Goal: Information Seeking & Learning: Learn about a topic

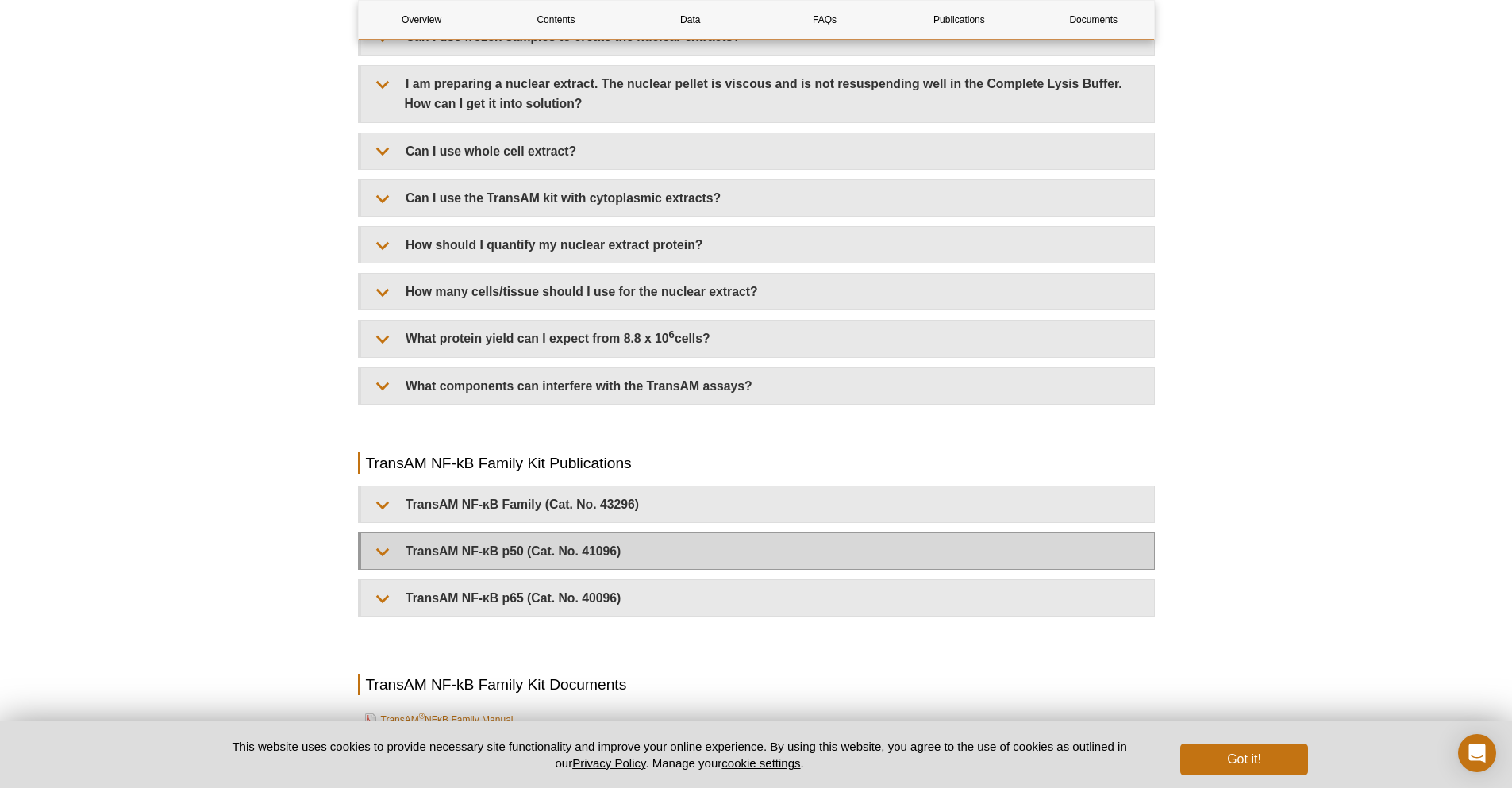
scroll to position [3016, 0]
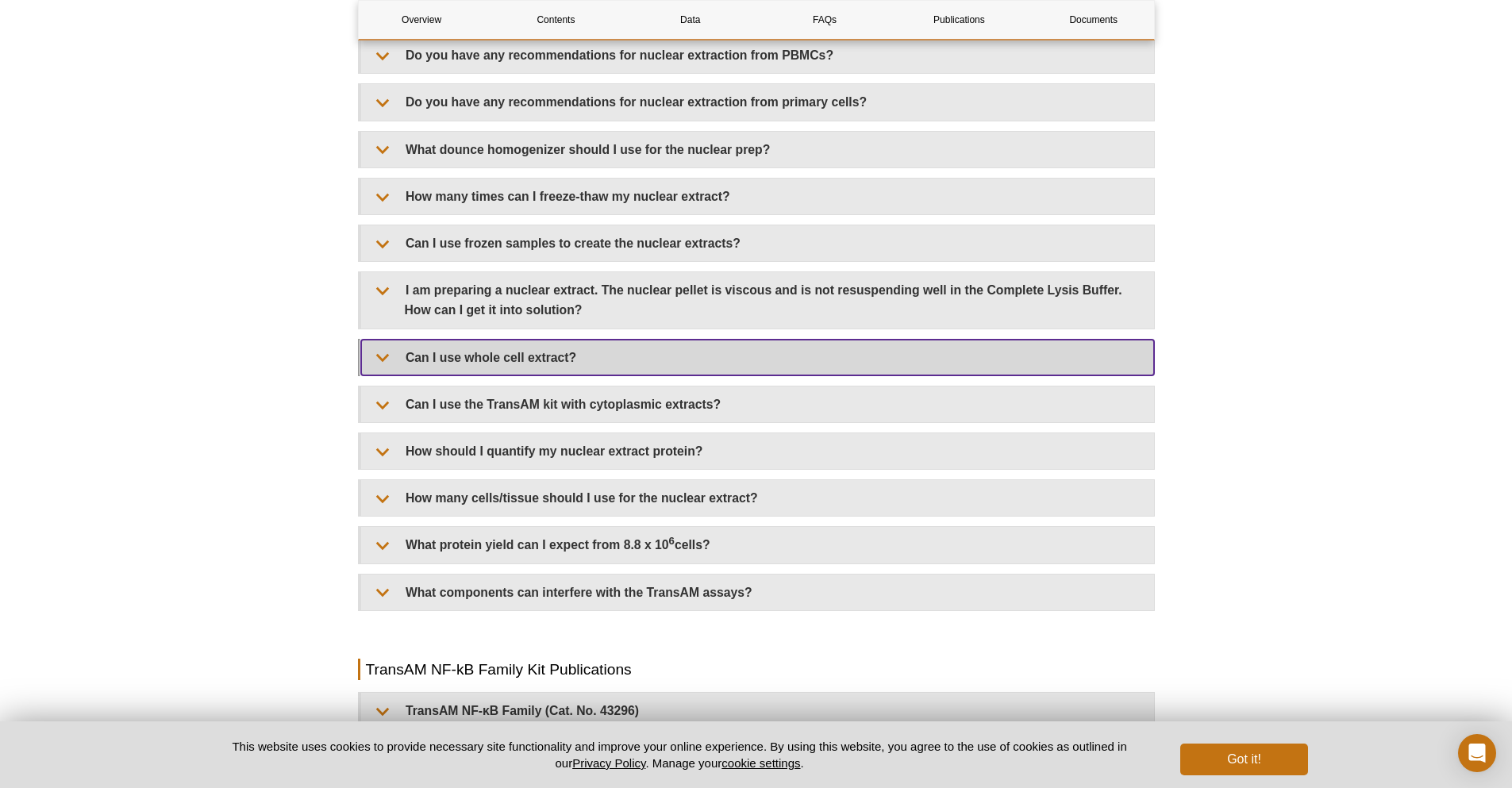
click at [498, 371] on summary "Can I use whole cell extract?" at bounding box center [757, 357] width 793 height 36
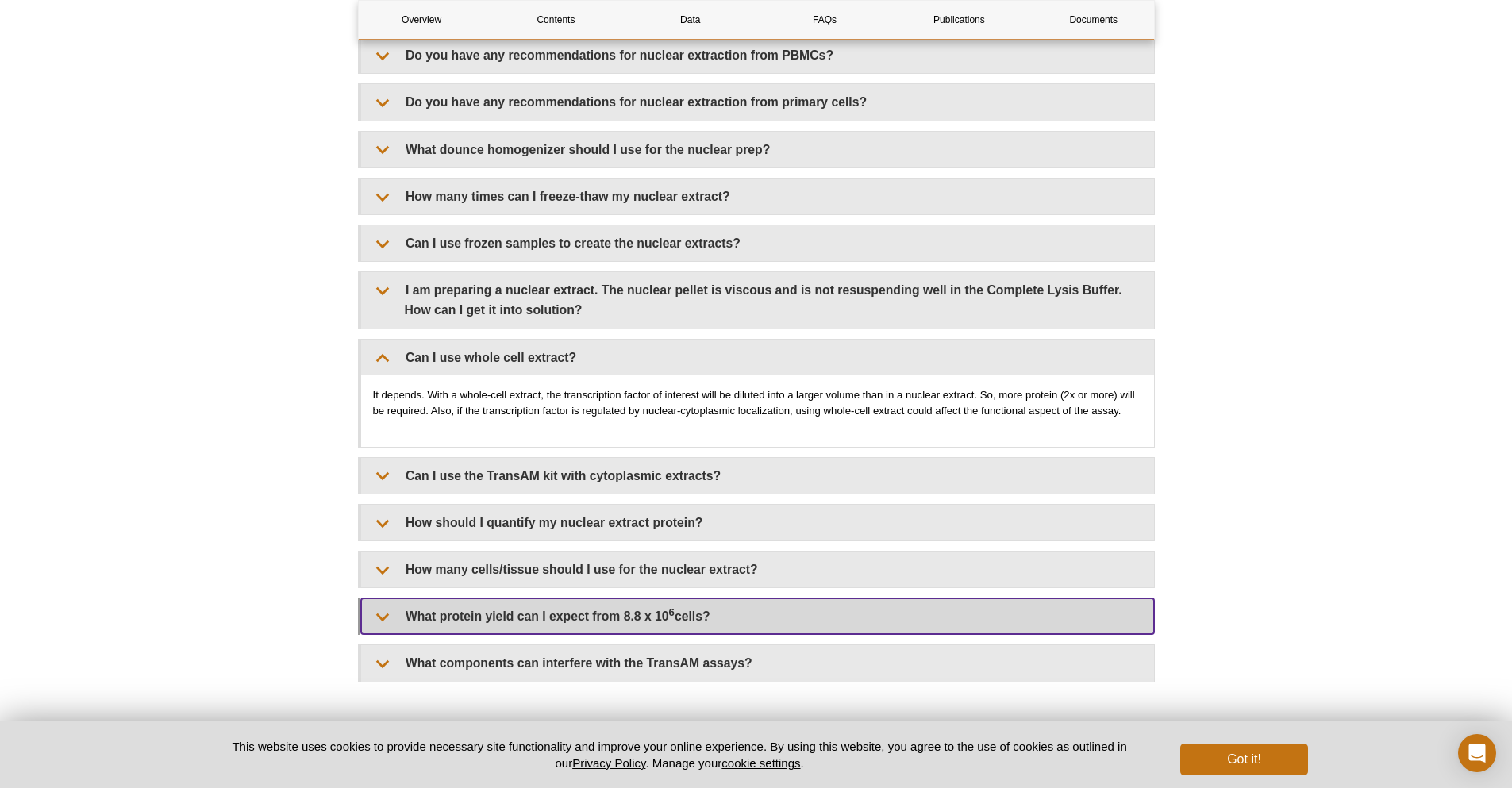
click at [490, 615] on summary "What protein yield can I expect from 8.8 x 10 6 cells?" at bounding box center [757, 616] width 793 height 36
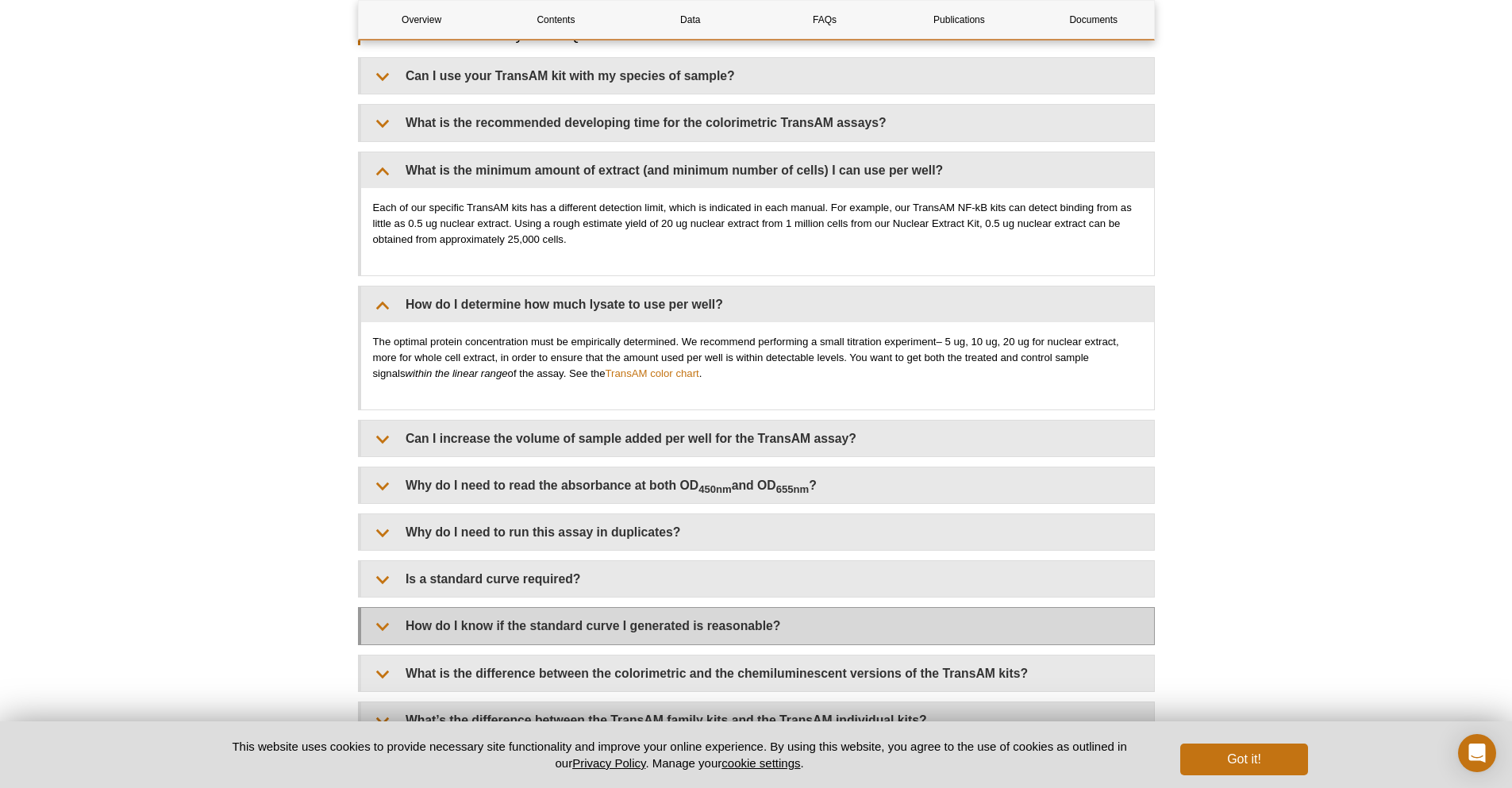
scroll to position [2144, 0]
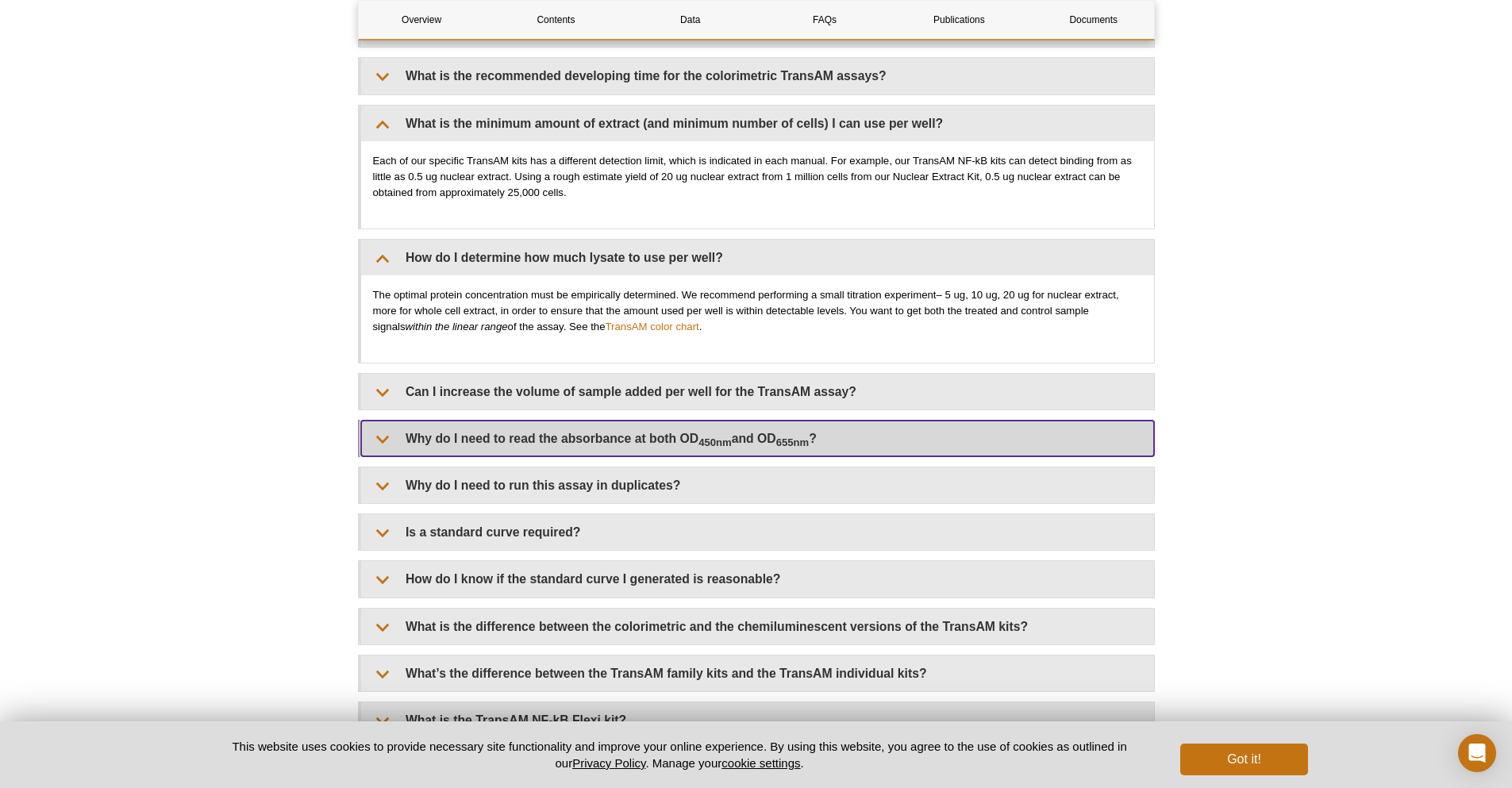
click at [625, 423] on summary "Why do I need to read the absorbance at both OD 450nm and OD 655nm ?" at bounding box center [757, 438] width 793 height 36
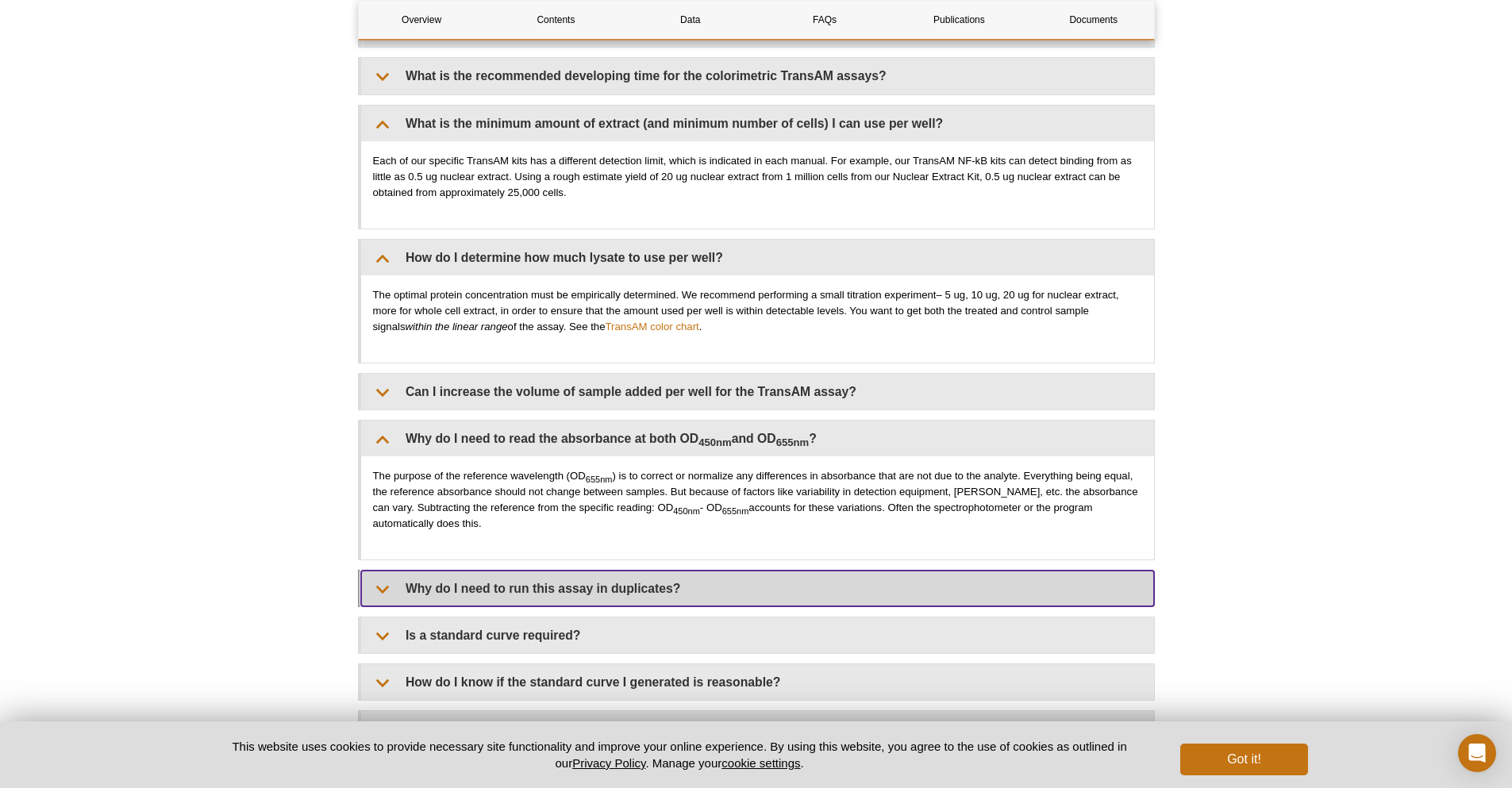
click at [600, 584] on summary "Why do I need to run this assay in duplicates?" at bounding box center [757, 588] width 793 height 36
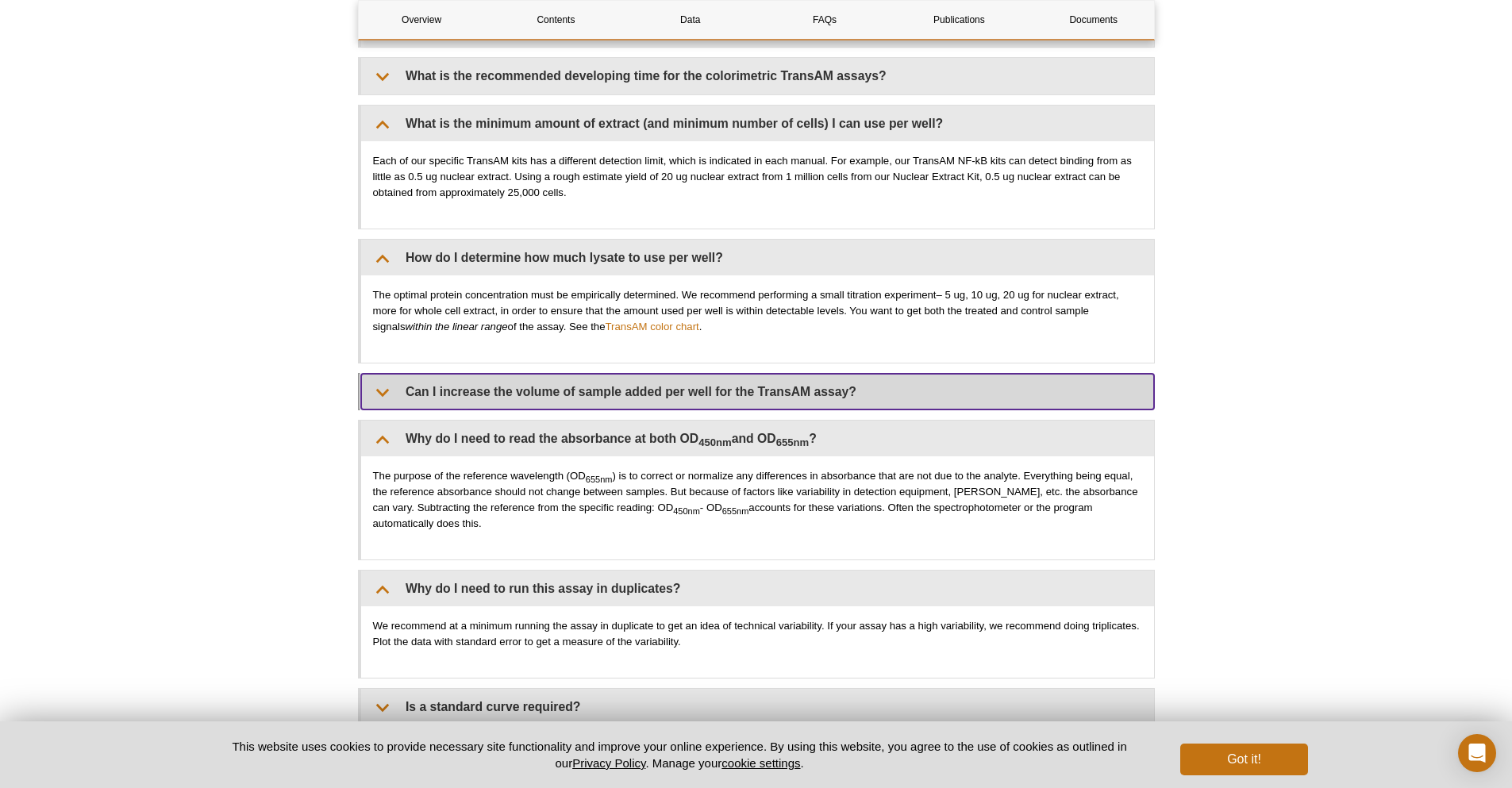
click at [693, 399] on summary "Can I increase the volume of sample added per well for the TransAM assay?" at bounding box center [757, 391] width 793 height 36
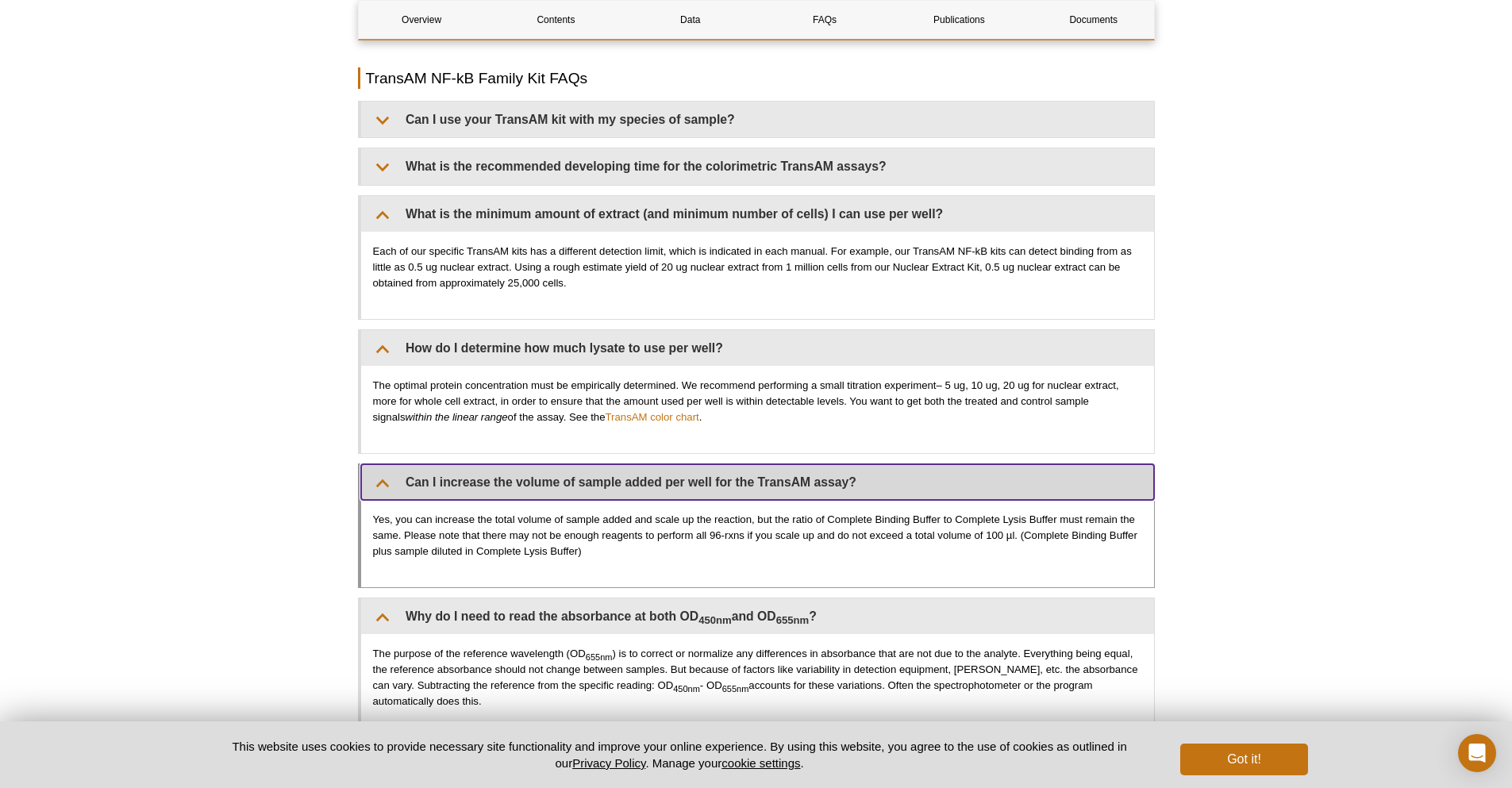
scroll to position [1985, 0]
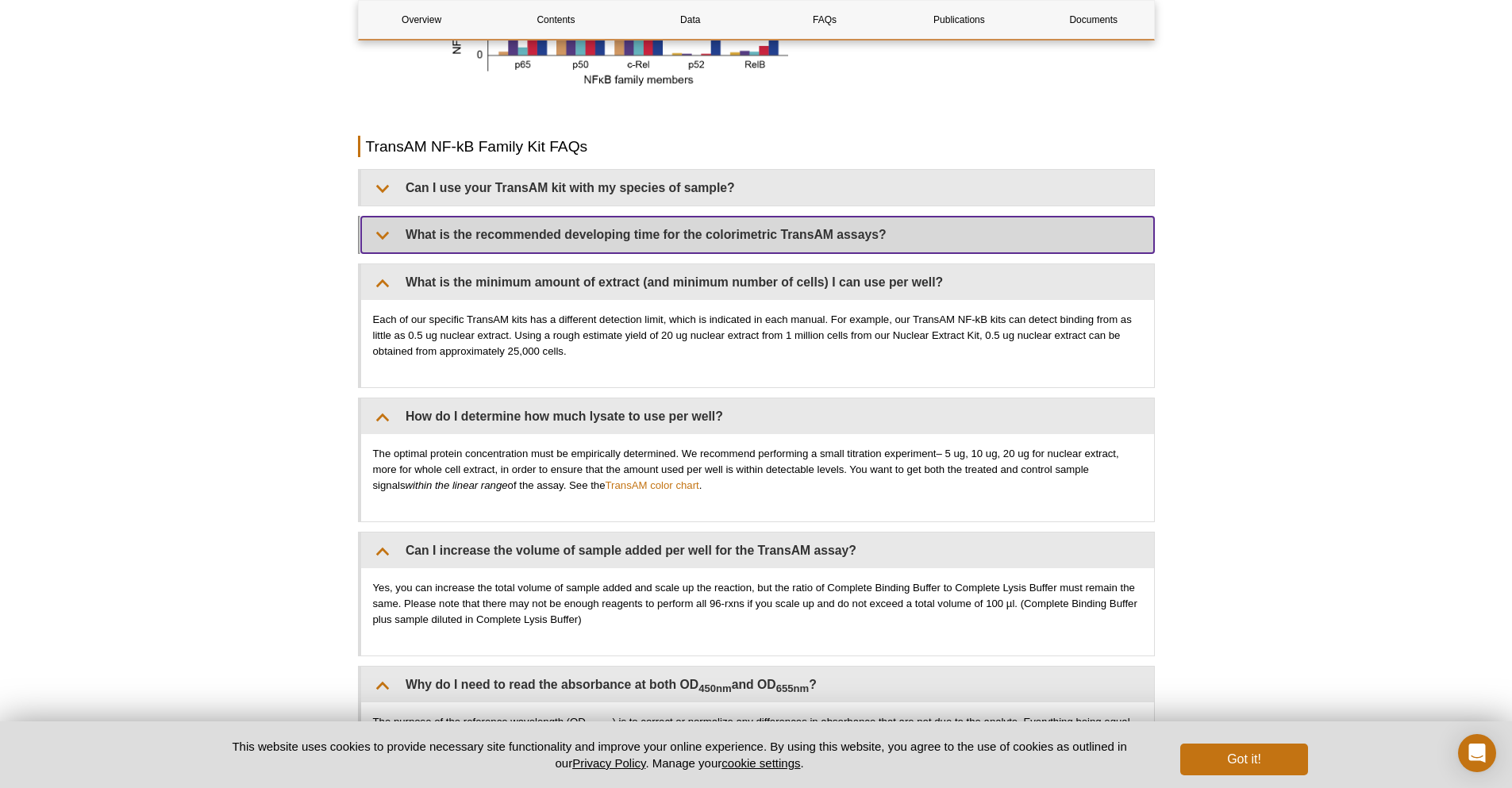
click at [673, 227] on summary "What is the recommended developing time for the colorimetric TransAM assays?" at bounding box center [757, 234] width 793 height 36
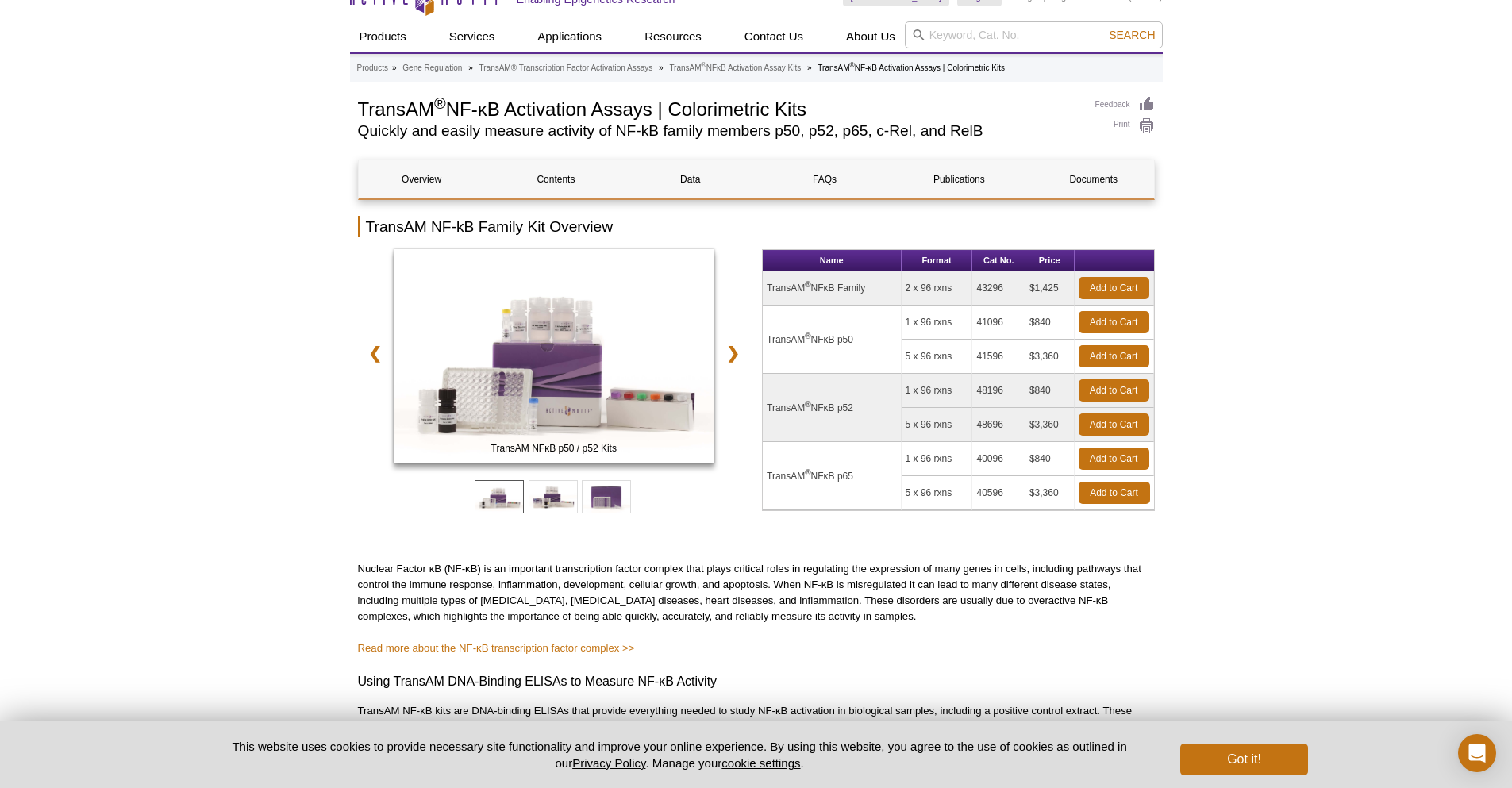
scroll to position [0, 0]
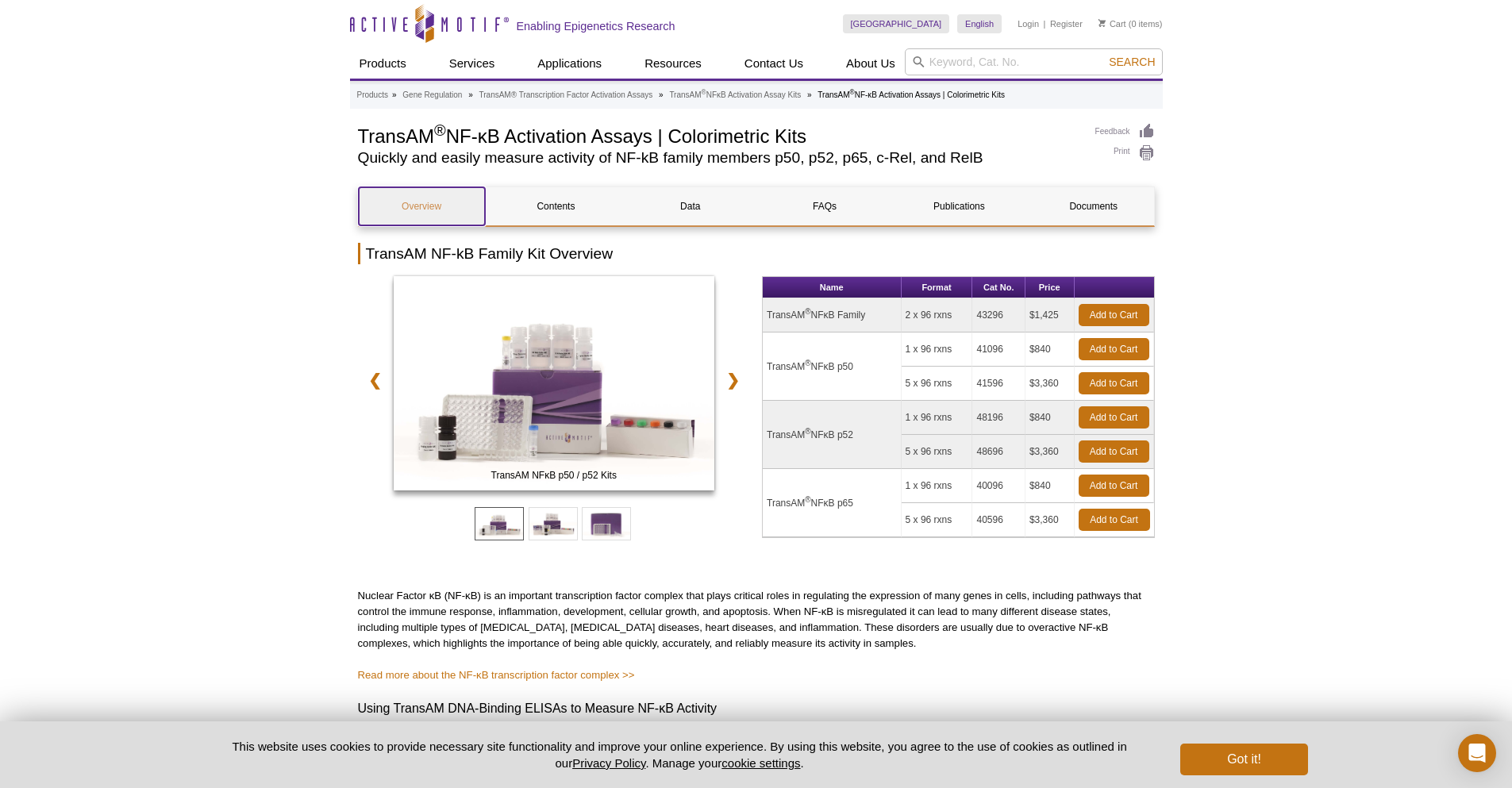
click at [404, 207] on link "Overview" at bounding box center [422, 206] width 126 height 38
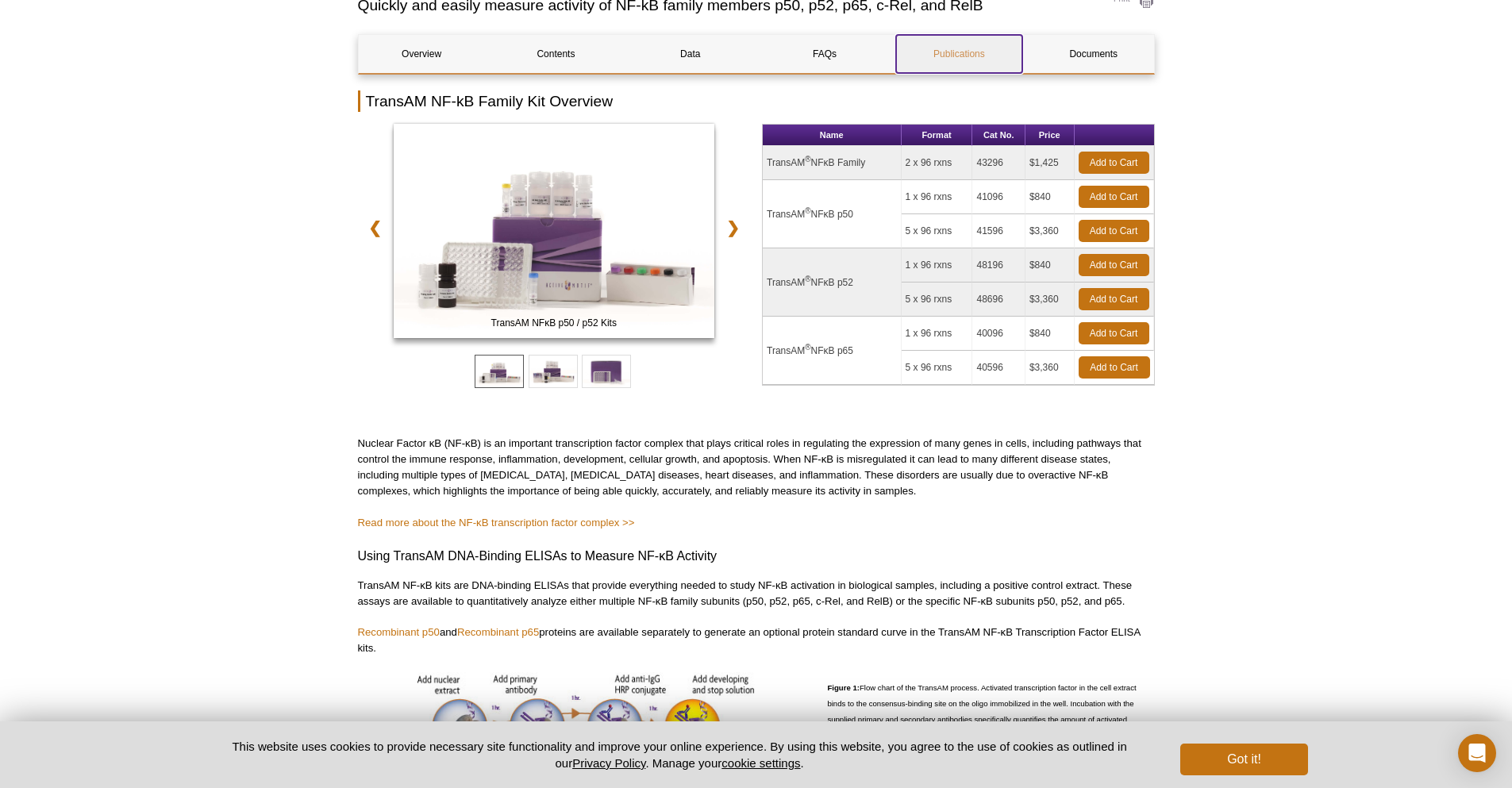
click at [971, 61] on link "Publications" at bounding box center [959, 54] width 126 height 38
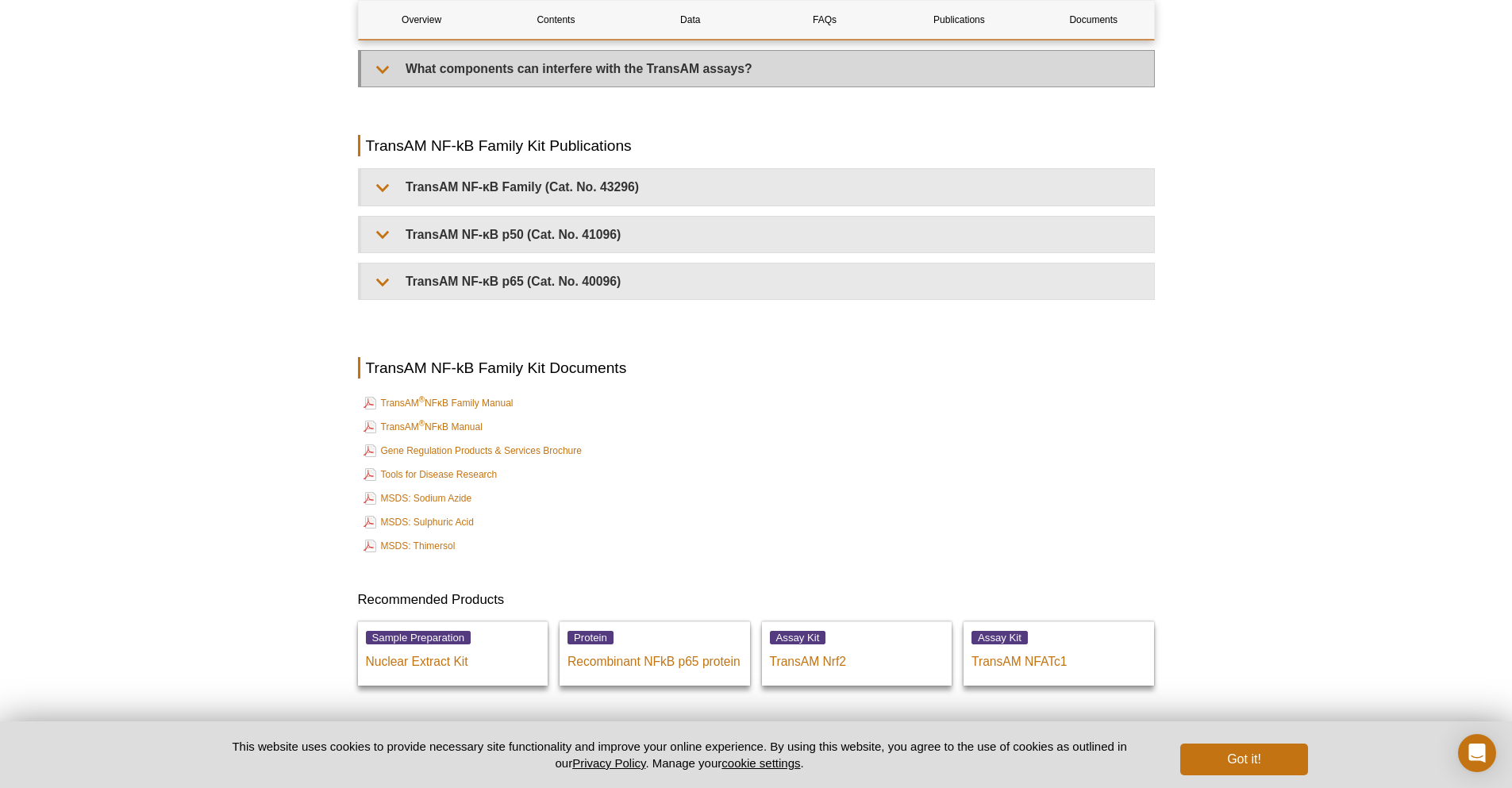
scroll to position [4397, 0]
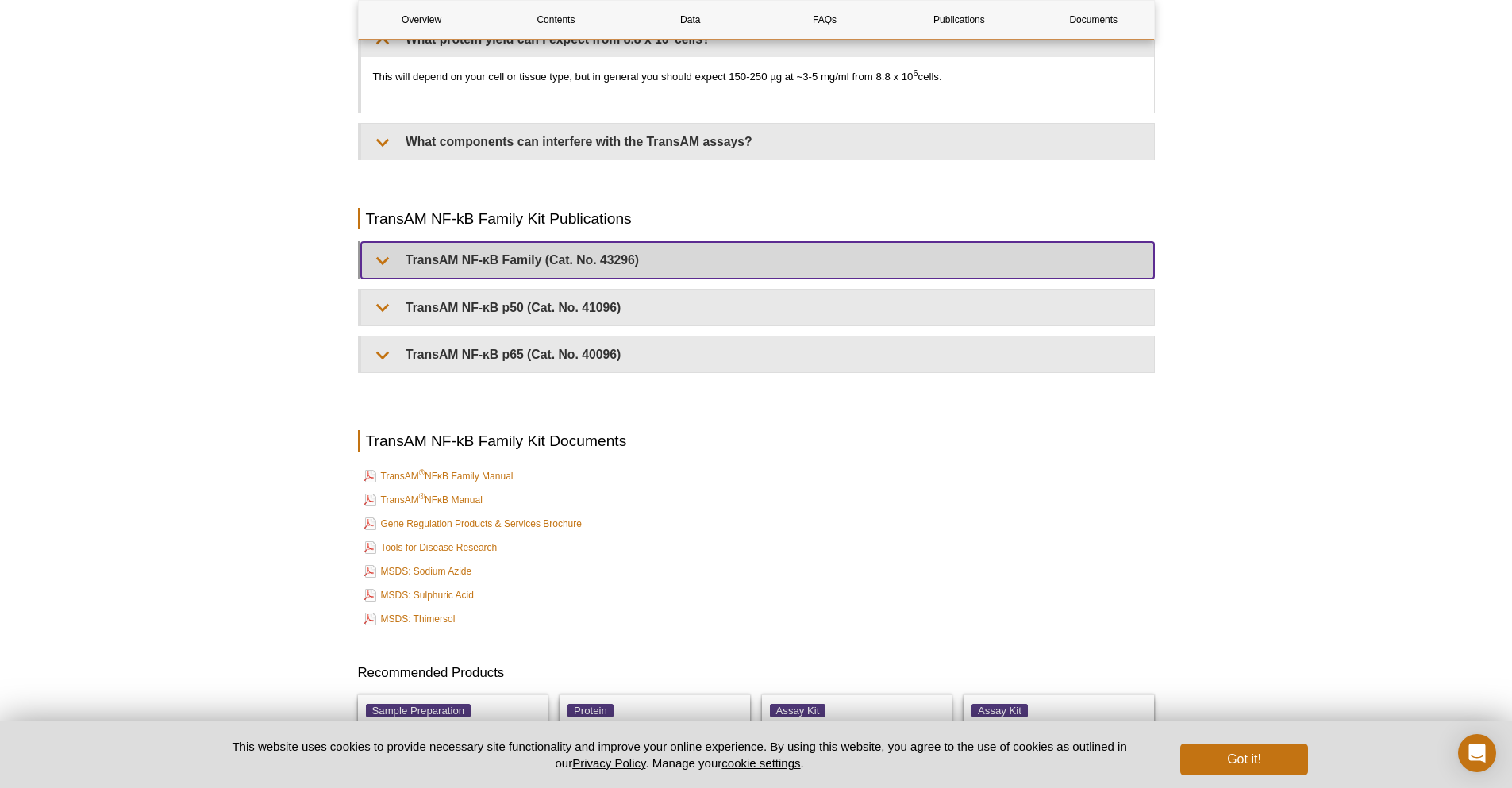
click at [618, 255] on summary "TransAM NF-κB Family (Cat. No. 43296)" at bounding box center [757, 259] width 793 height 36
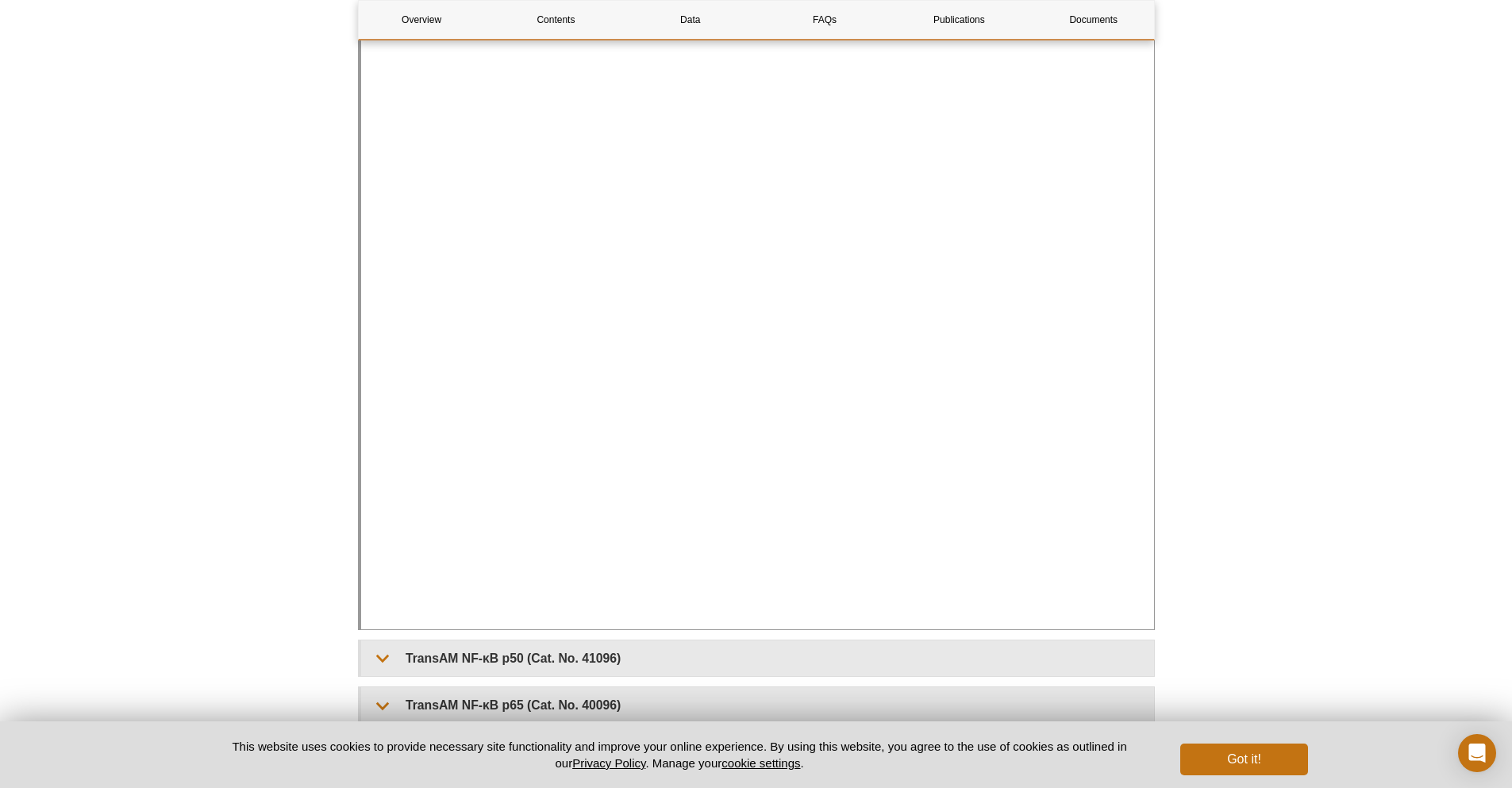
scroll to position [4793, 0]
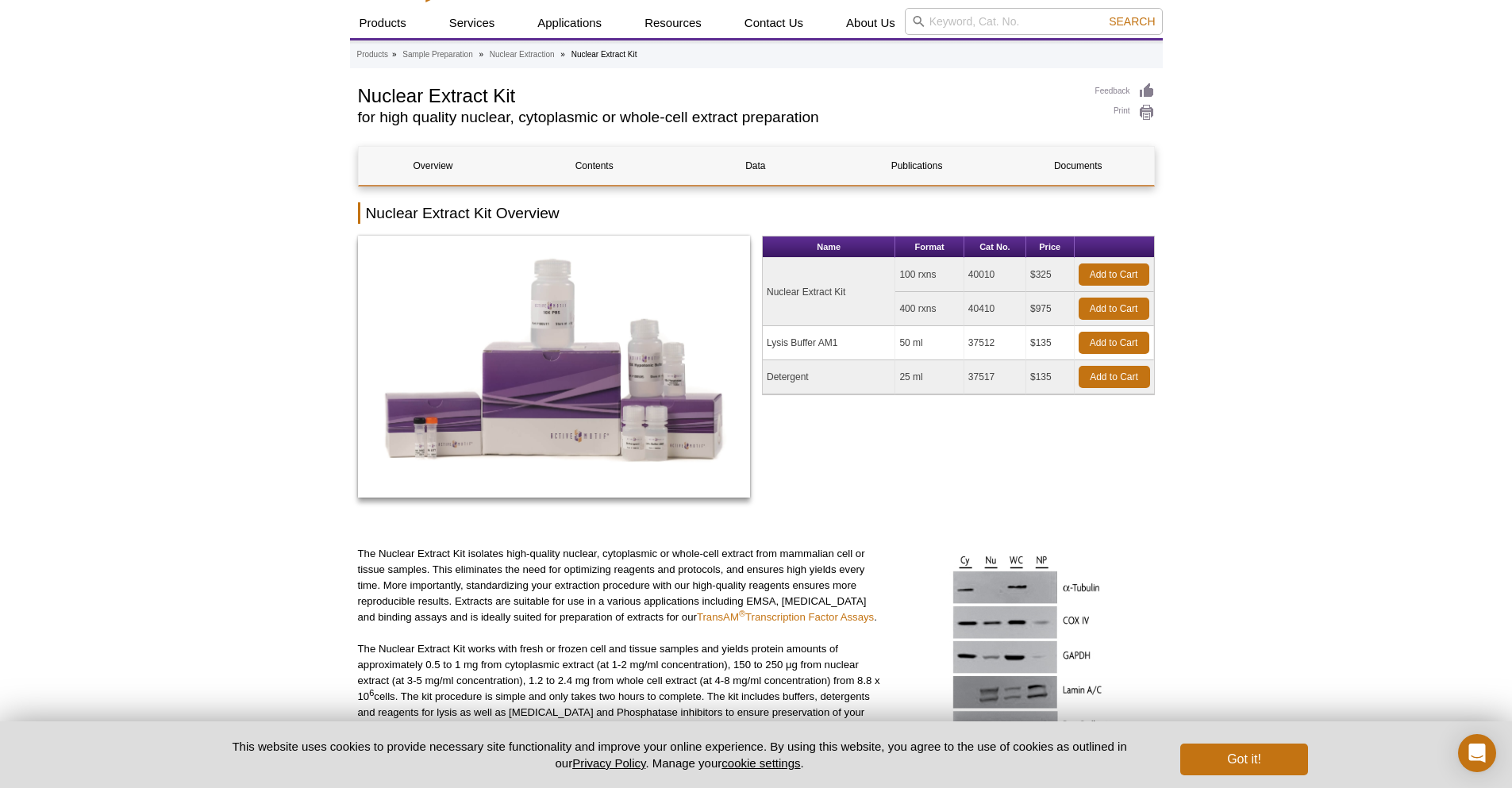
scroll to position [80, 0]
